Goal: Contribute content

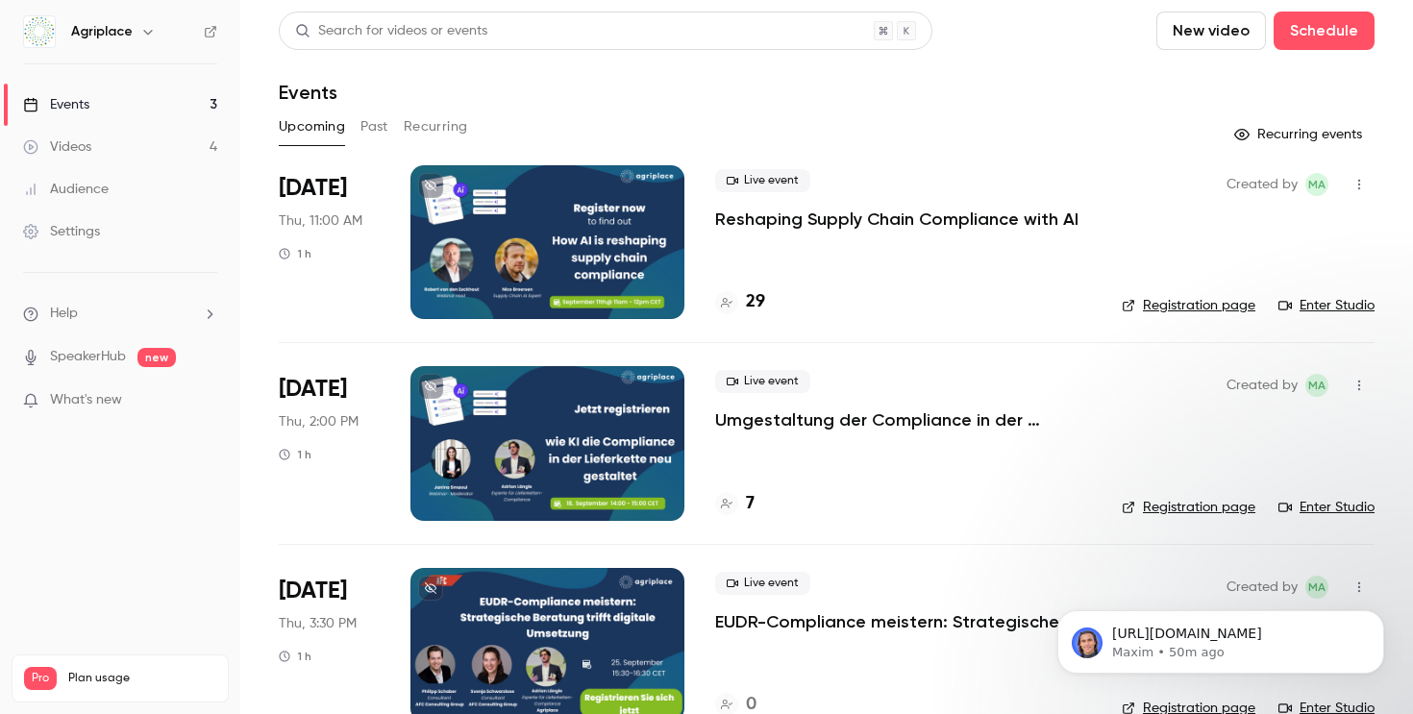
click at [743, 307] on div "29" at bounding box center [740, 302] width 50 height 26
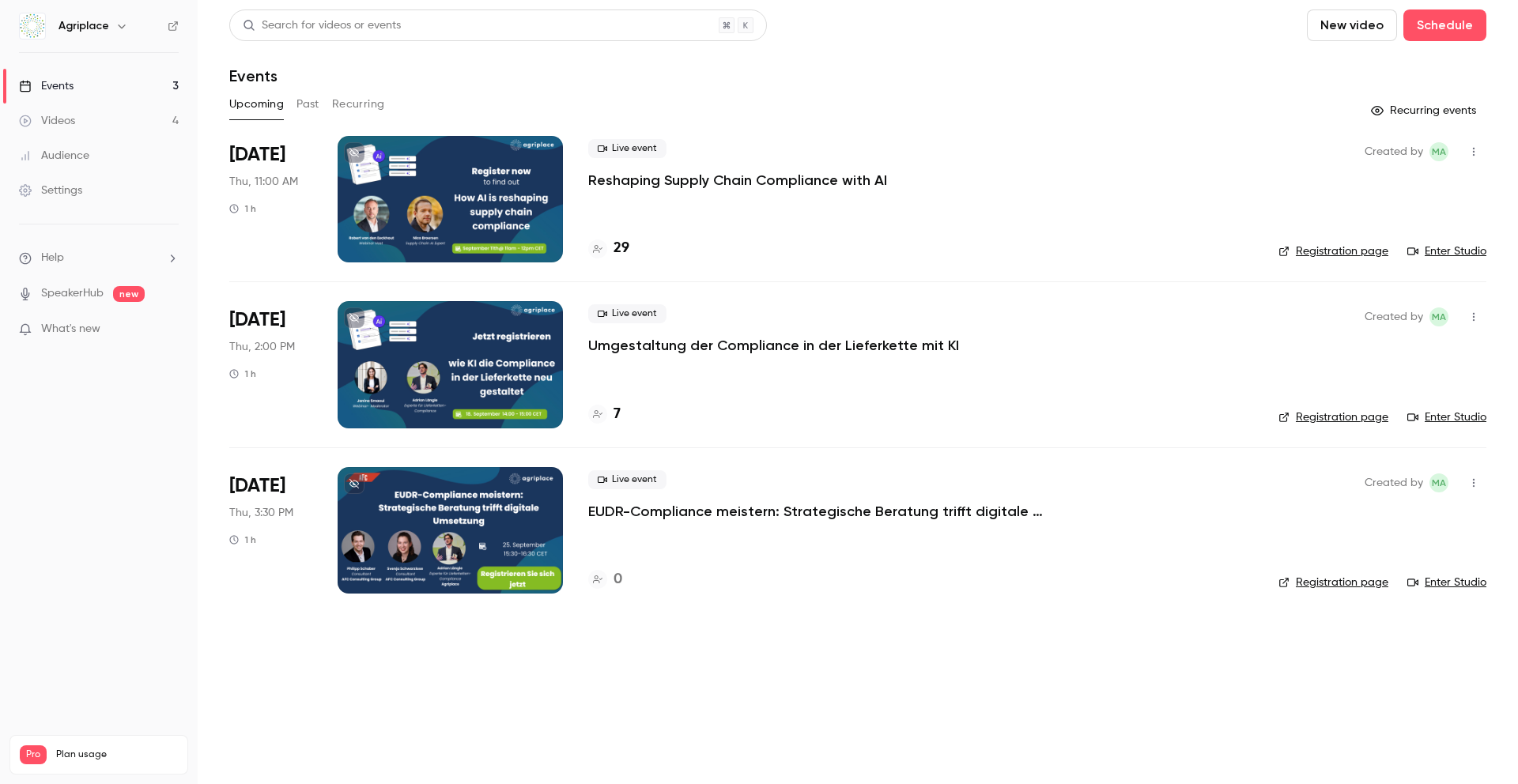
click at [1162, 26] on button "New video" at bounding box center [1353, 26] width 91 height 31
click at [1162, 67] on div at bounding box center [1337, 68] width 26 height 12
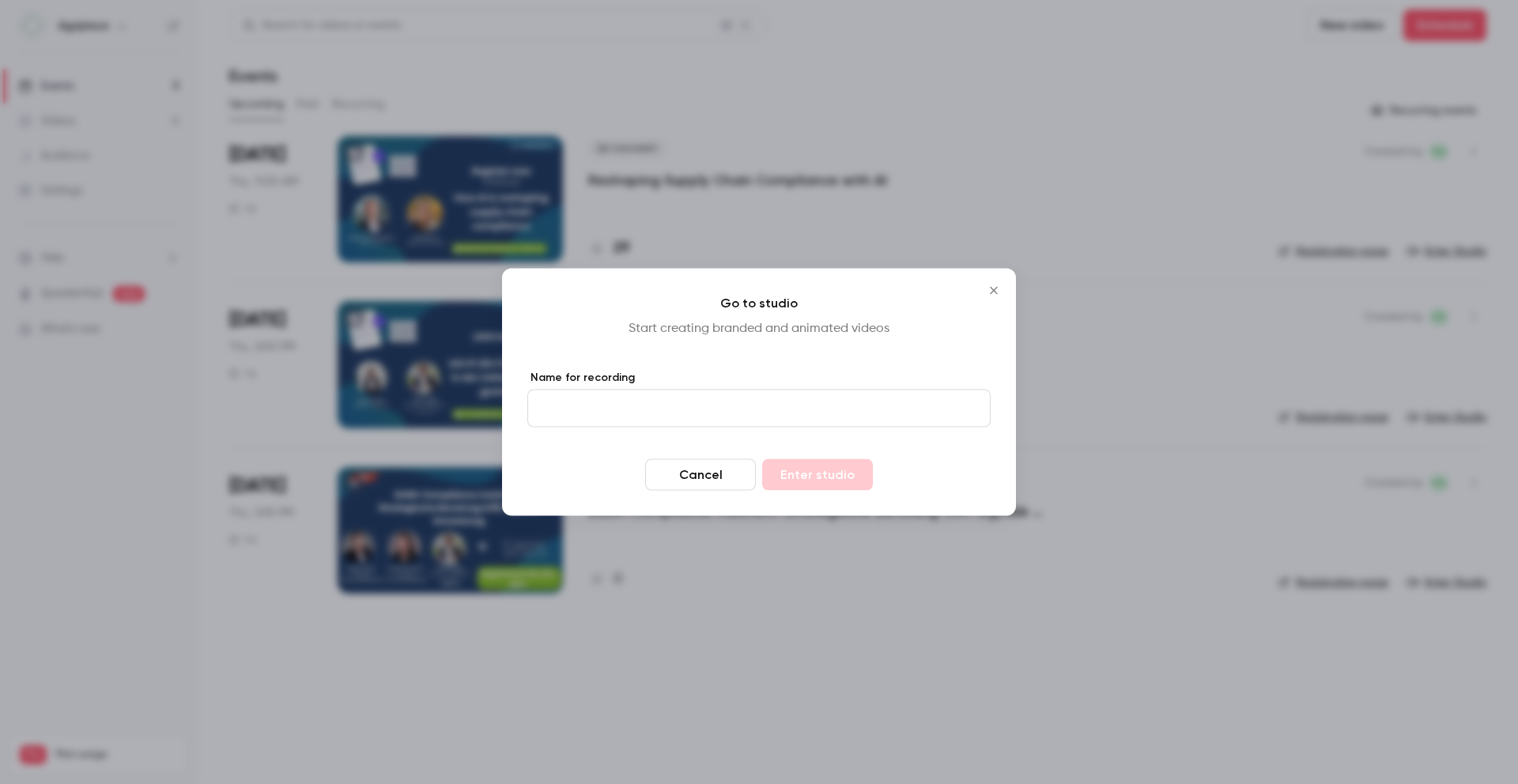
click at [839, 398] on input "Name for recording" at bounding box center [759, 409] width 463 height 38
type input "**********"
click at [771, 469] on button "Enter studio" at bounding box center [818, 475] width 111 height 31
